Goal: Book appointment/travel/reservation

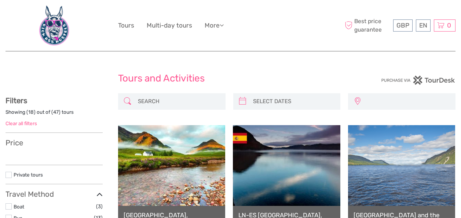
select select
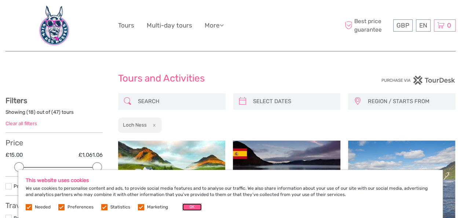
click at [190, 206] on button "OK" at bounding box center [191, 206] width 19 height 7
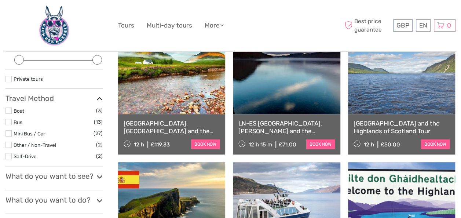
scroll to position [109, 0]
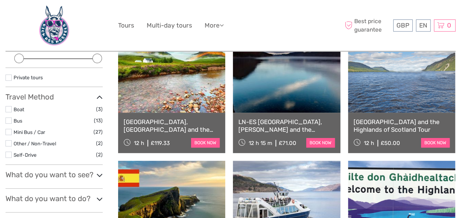
click at [403, 121] on link "[GEOGRAPHIC_DATA] and the Highlands of Scotland Tour" at bounding box center [402, 125] width 96 height 15
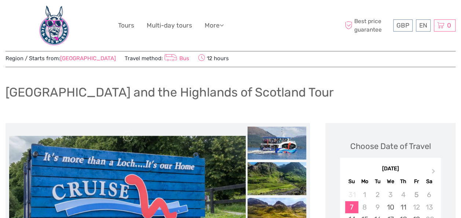
scroll to position [18, 0]
